Goal: Transaction & Acquisition: Purchase product/service

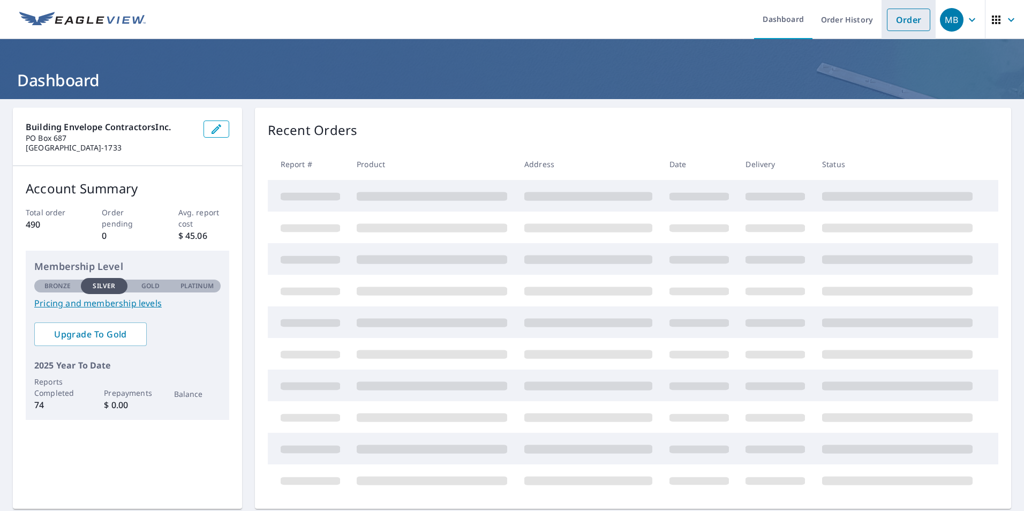
click at [899, 18] on link "Order" at bounding box center [908, 20] width 43 height 22
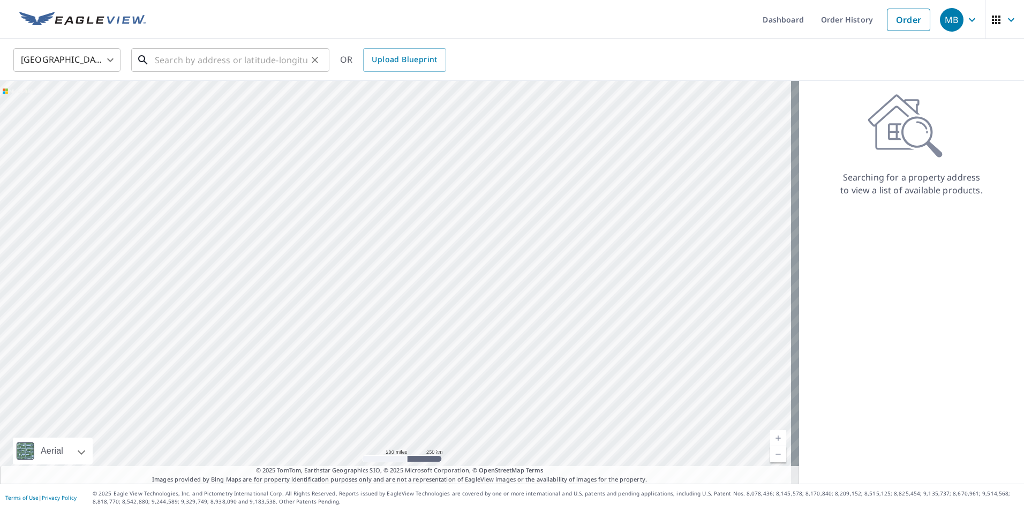
click at [234, 59] on input "text" at bounding box center [231, 60] width 153 height 30
click at [266, 57] on input "[STREET_ADDRESS][PERSON_NAME]" at bounding box center [231, 60] width 153 height 30
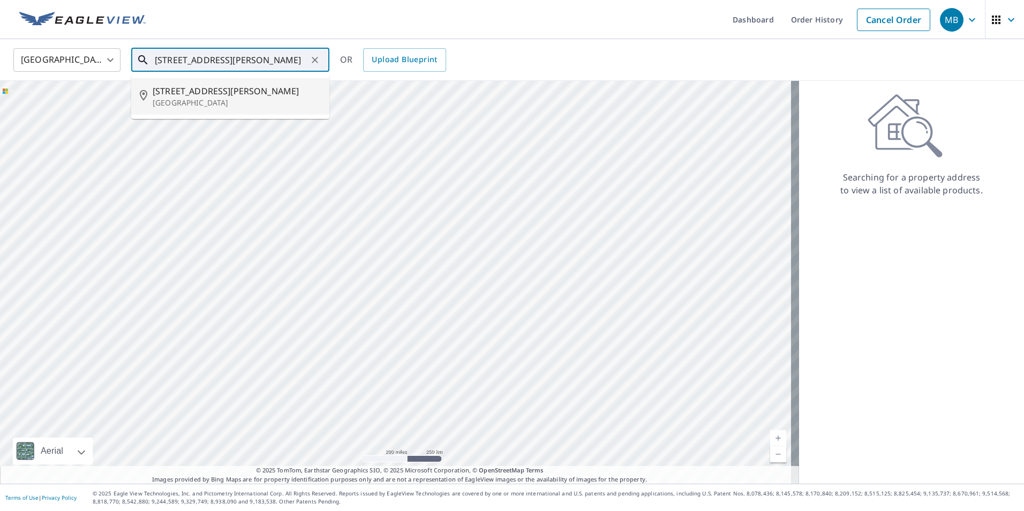
click at [204, 93] on span "[STREET_ADDRESS][PERSON_NAME]" at bounding box center [237, 91] width 168 height 13
type input "[STREET_ADDRESS][PERSON_NAME]"
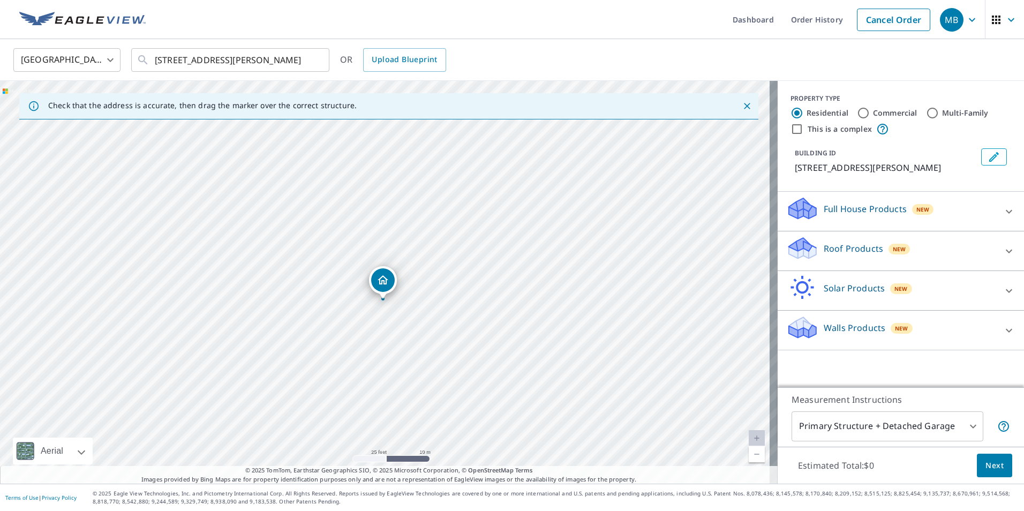
click at [1006, 252] on icon at bounding box center [1009, 251] width 6 height 4
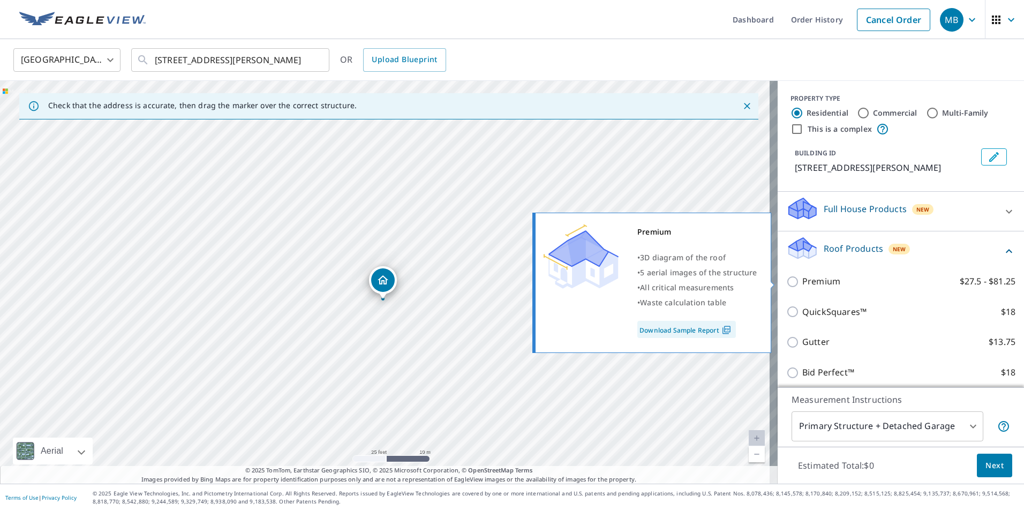
click at [786, 284] on input "Premium $27.5 - $81.25" at bounding box center [794, 281] width 16 height 13
checkbox input "true"
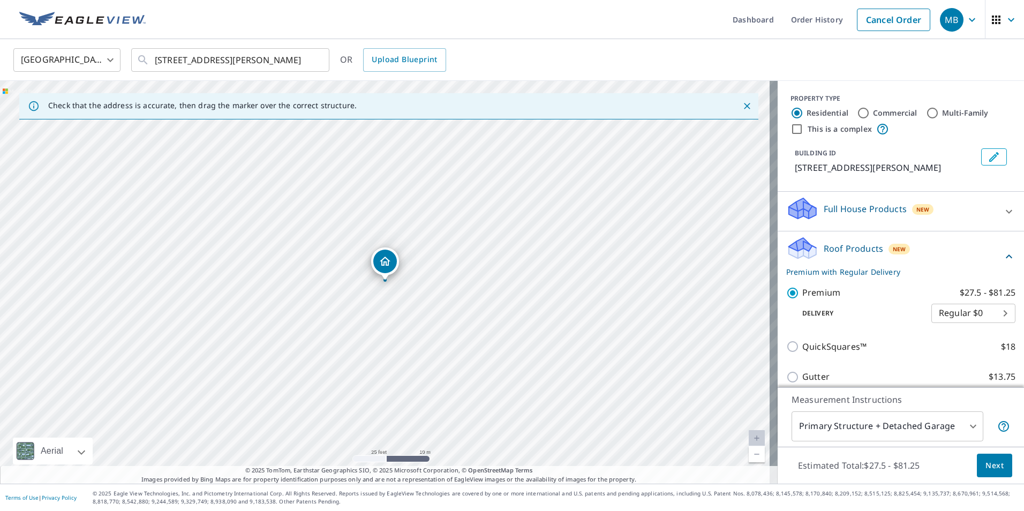
click at [992, 463] on span "Next" at bounding box center [995, 465] width 18 height 13
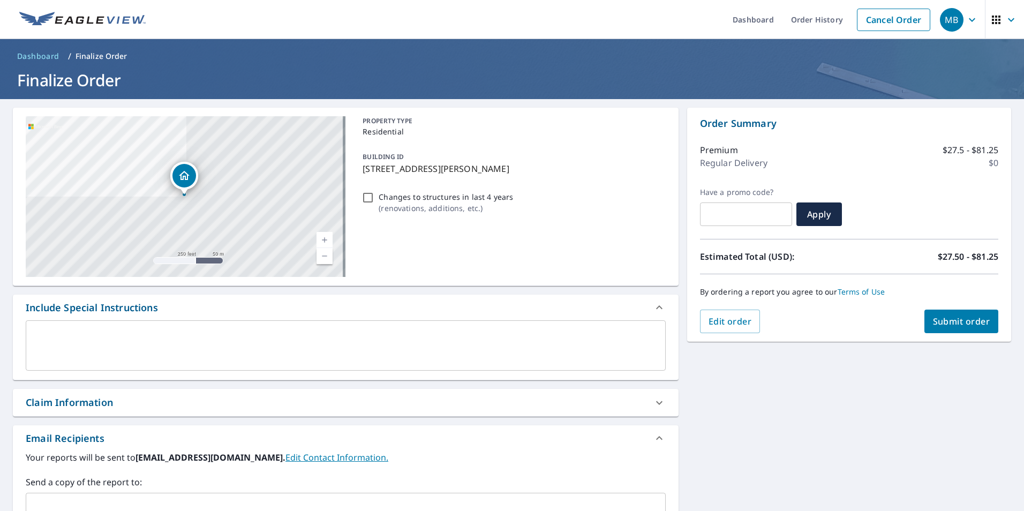
scroll to position [163, 0]
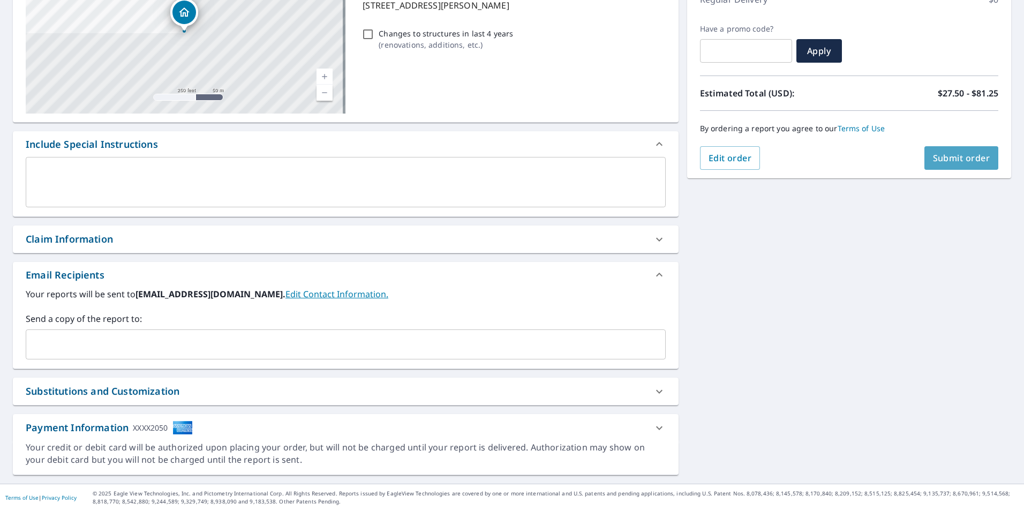
click at [950, 158] on span "Submit order" at bounding box center [961, 158] width 57 height 12
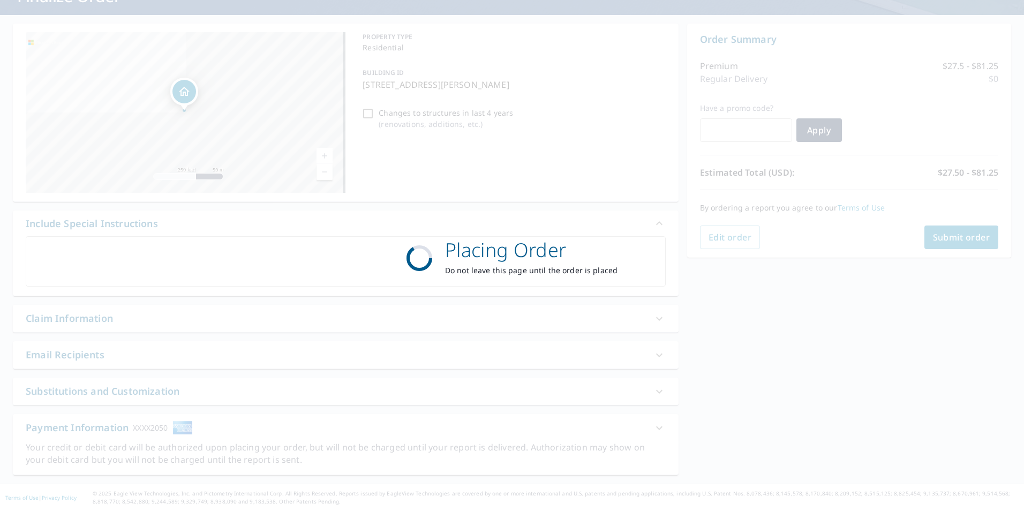
scroll to position [84, 0]
